Goal: Task Accomplishment & Management: Manage account settings

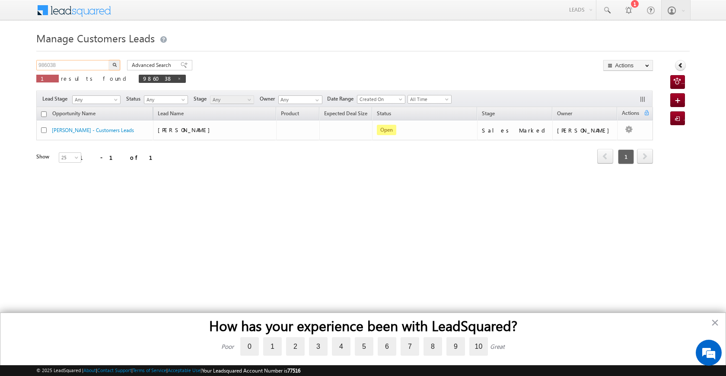
drag, startPoint x: 61, startPoint y: 64, endPoint x: 31, endPoint y: 61, distance: 29.6
click at [32, 63] on body "Menu Satyam Saroj sitar a2@ks erve." at bounding box center [363, 122] width 726 height 245
paste input "3454"
type input "983454"
click at [113, 64] on img "button" at bounding box center [114, 65] width 4 height 4
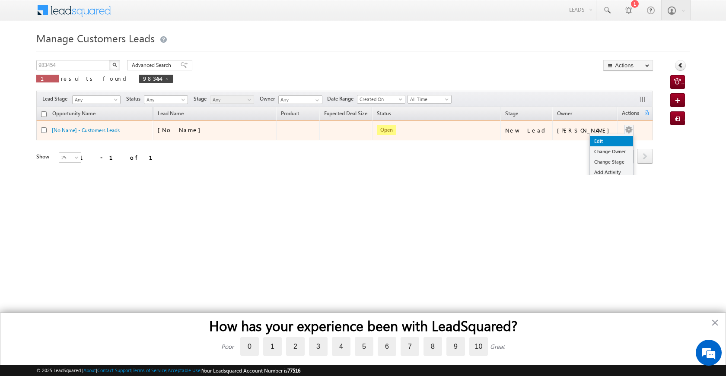
click at [610, 143] on link "Edit" at bounding box center [611, 141] width 43 height 10
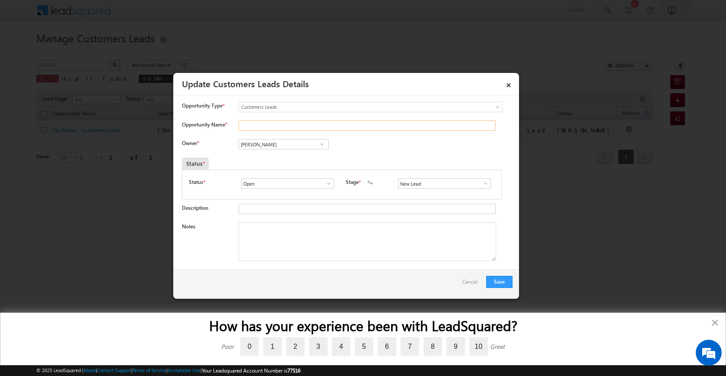
click at [284, 129] on input "Opportunity Name *" at bounding box center [367, 126] width 257 height 10
click at [247, 126] on input "Opportunity Name *" at bounding box center [367, 126] width 257 height 10
paste input "GANGA BAI MADAN LAL"
type input "GANGA BAI MADAN LAL"
click at [322, 146] on span at bounding box center [322, 144] width 9 height 7
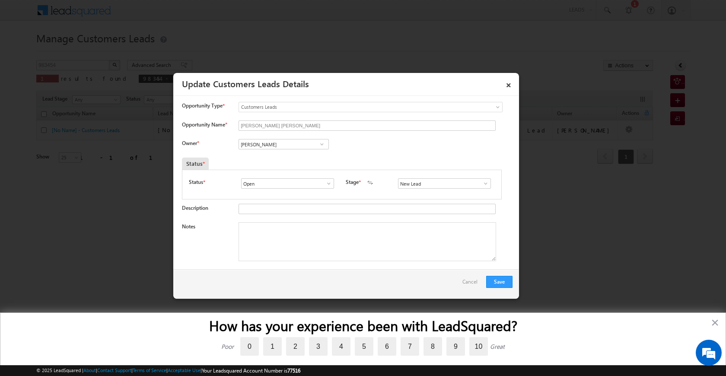
click at [323, 144] on span at bounding box center [322, 144] width 9 height 7
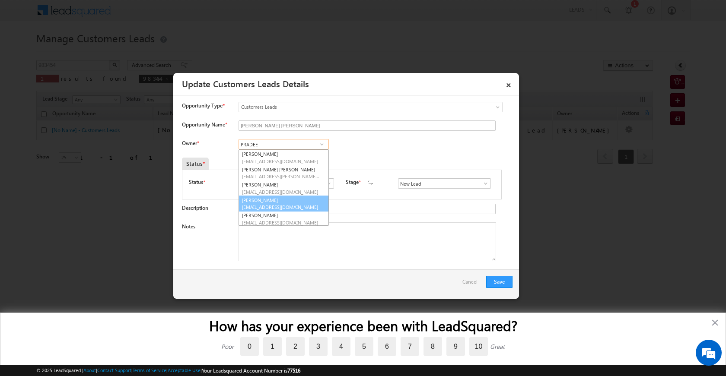
click at [287, 201] on link "PRADEEP MODI pradeep.m@sgrlimited.in" at bounding box center [284, 204] width 90 height 16
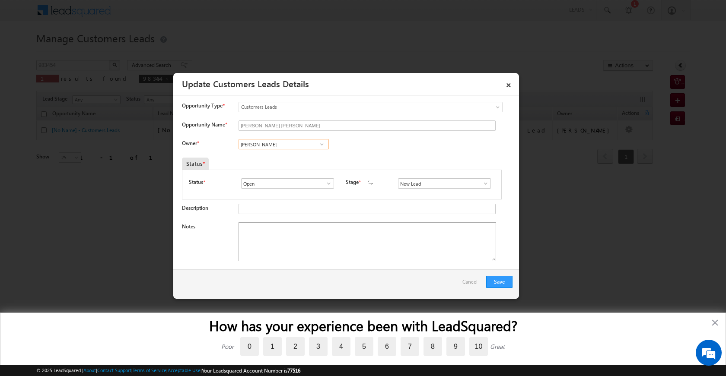
type input "PRADEEP MODI"
click at [301, 227] on textarea "Notes" at bounding box center [368, 242] width 258 height 39
click at [481, 184] on span at bounding box center [485, 183] width 9 height 7
click at [440, 223] on link "Sales Marked" at bounding box center [444, 221] width 92 height 10
type input "Sales Marked"
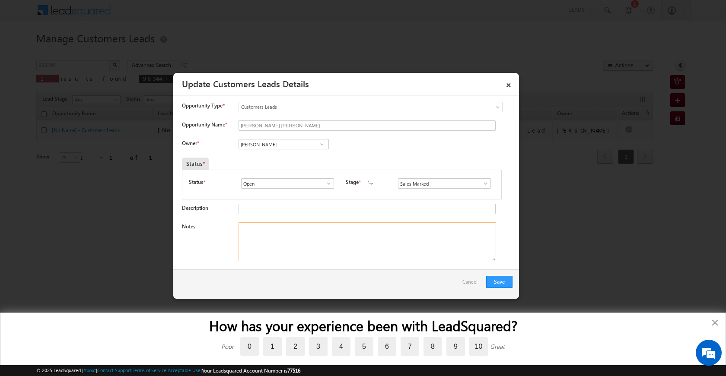
click at [392, 227] on textarea "Notes" at bounding box center [368, 242] width 258 height 39
click at [293, 229] on textarea "Notes" at bounding box center [368, 242] width 258 height 39
paste textarea "GANGA BAI MADAN LAL DEWAS TO 455001 CX NEED 5 LAC TOPUP RIQURMENT VISIT SHEDULE…"
click at [353, 239] on textarea "GANGA BAI MADAN LAL DEWAS TO 455001 CX NEED 5 LAC TOPUP RIQURMENT VISIT SHEDULE…" at bounding box center [368, 242] width 258 height 39
paste textarea "9977605633"
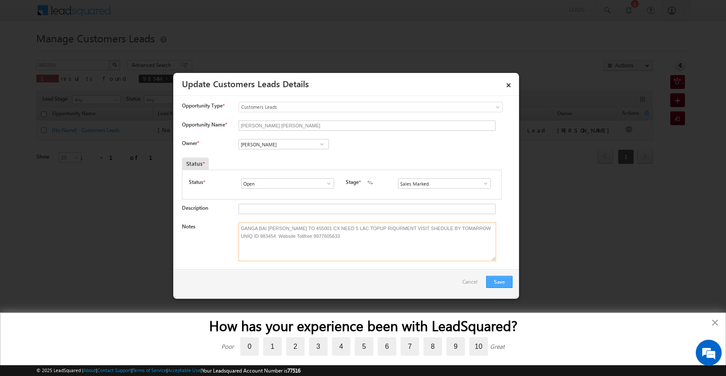
type textarea "GANGA BAI MADAN LAL DEWAS TO 455001 CX NEED 5 LAC TOPUP RIQURMENT VISIT SHEDULE…"
click at [502, 283] on button "Save" at bounding box center [499, 282] width 26 height 12
